Goal: Entertainment & Leisure: Browse casually

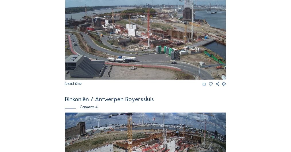
scroll to position [436, 0]
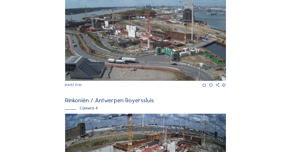
click at [124, 44] on img at bounding box center [145, 35] width 161 height 91
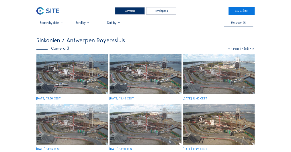
click at [82, 76] on img at bounding box center [72, 74] width 72 height 40
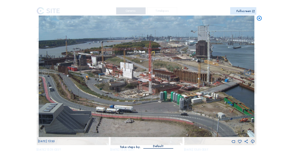
click at [259, 18] on icon at bounding box center [259, 18] width 6 height 6
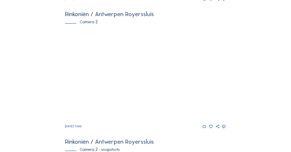
scroll to position [136, 0]
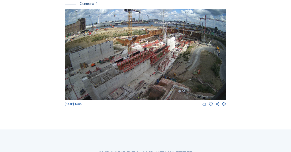
scroll to position [539, 0]
